Goal: Task Accomplishment & Management: Manage account settings

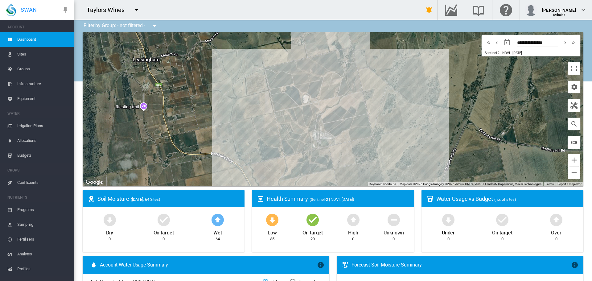
click at [135, 11] on md-icon "icon-menu-down" at bounding box center [136, 9] width 7 height 7
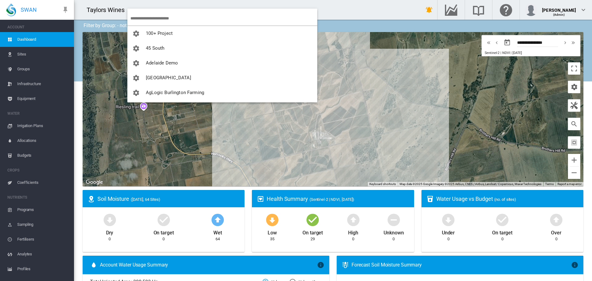
click at [145, 19] on input "search" at bounding box center [224, 18] width 187 height 15
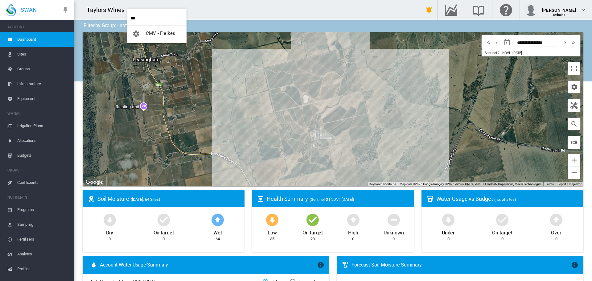
type input "***"
click at [173, 35] on span "CMV - Fielkes" at bounding box center [160, 34] width 29 height 6
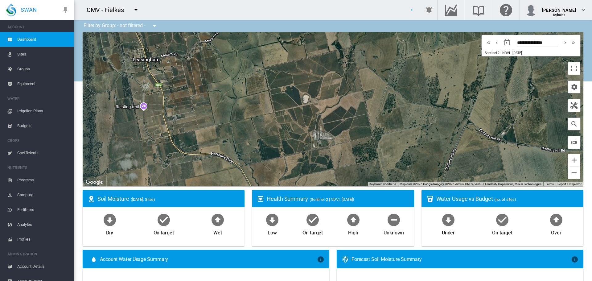
click at [29, 152] on span "Coefficients" at bounding box center [43, 153] width 52 height 15
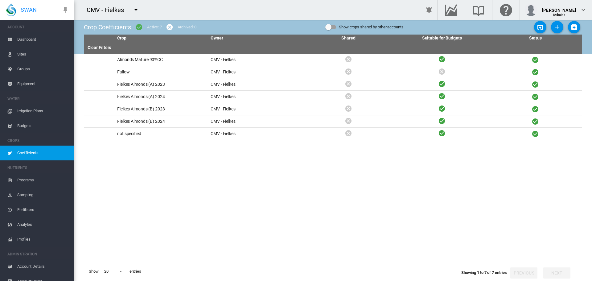
click at [135, 10] on md-icon "icon-menu-down" at bounding box center [135, 9] width 7 height 7
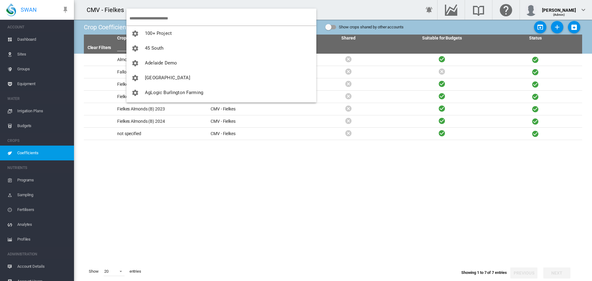
click at [139, 18] on input "search" at bounding box center [223, 18] width 187 height 15
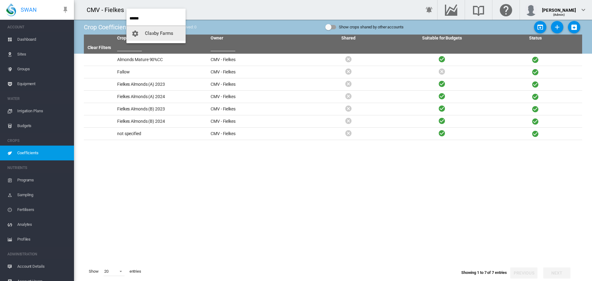
type input "******"
click at [152, 31] on span "Claxby Farms" at bounding box center [159, 34] width 28 height 6
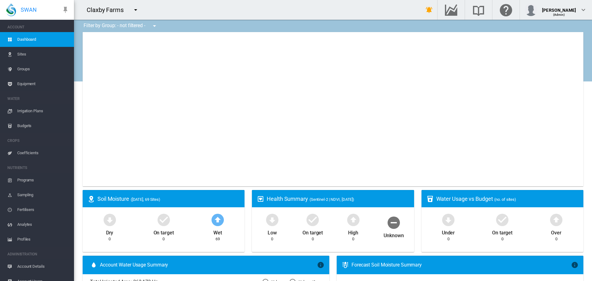
type input "**********"
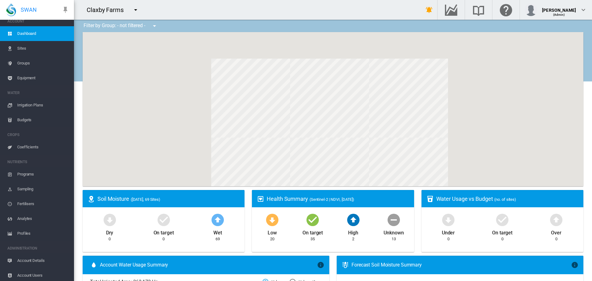
scroll to position [8, 0]
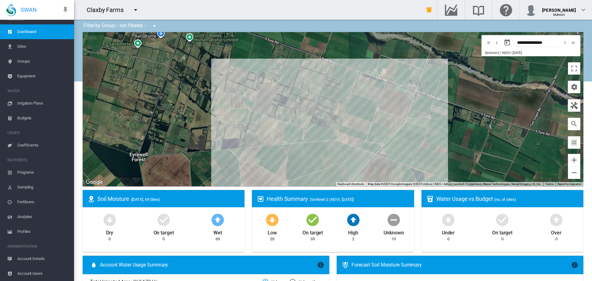
click at [33, 259] on span "Account Details" at bounding box center [43, 258] width 52 height 15
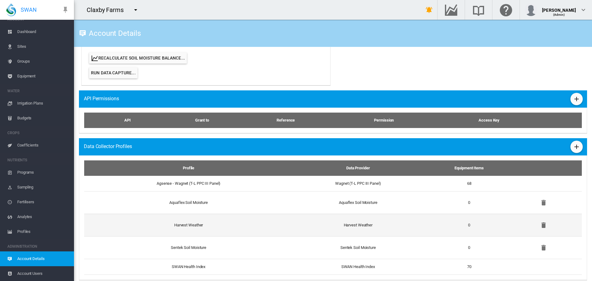
scroll to position [336, 0]
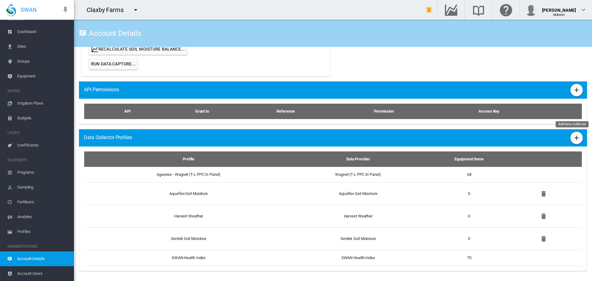
click at [573, 137] on md-icon "icon-plus" at bounding box center [576, 137] width 7 height 7
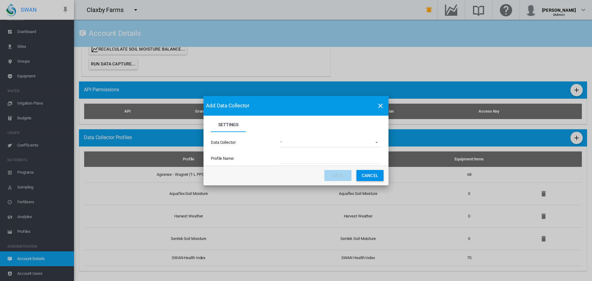
click at [375, 143] on md-select "(deprecated) Toro Lynx Course By Station Adcon Soil Moisture Aquacheck Soil Moi…" at bounding box center [330, 142] width 101 height 9
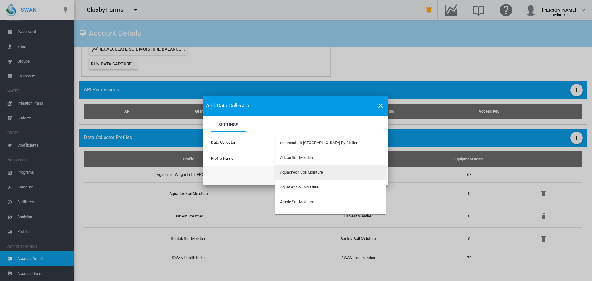
type md-option "34"
type md-option "33"
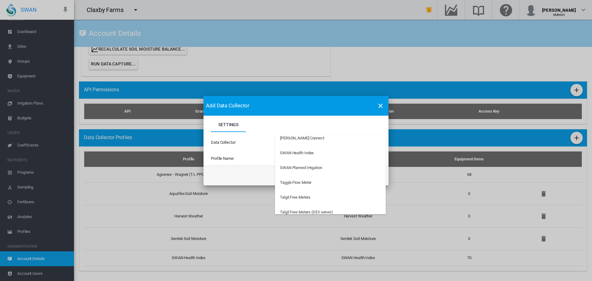
scroll to position [1545, 0]
click at [301, 166] on div "SWAN Planned Irrigation" at bounding box center [301, 168] width 42 height 6
type input "**********"
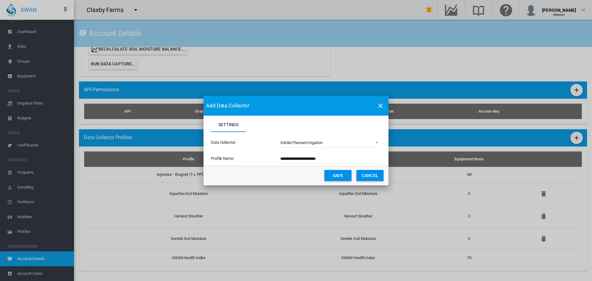
click at [338, 175] on button "Save" at bounding box center [338, 175] width 27 height 11
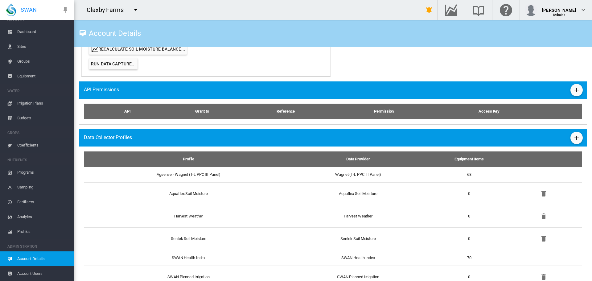
click at [38, 272] on span "Account Users" at bounding box center [43, 273] width 52 height 15
